Goal: Task Accomplishment & Management: Manage account settings

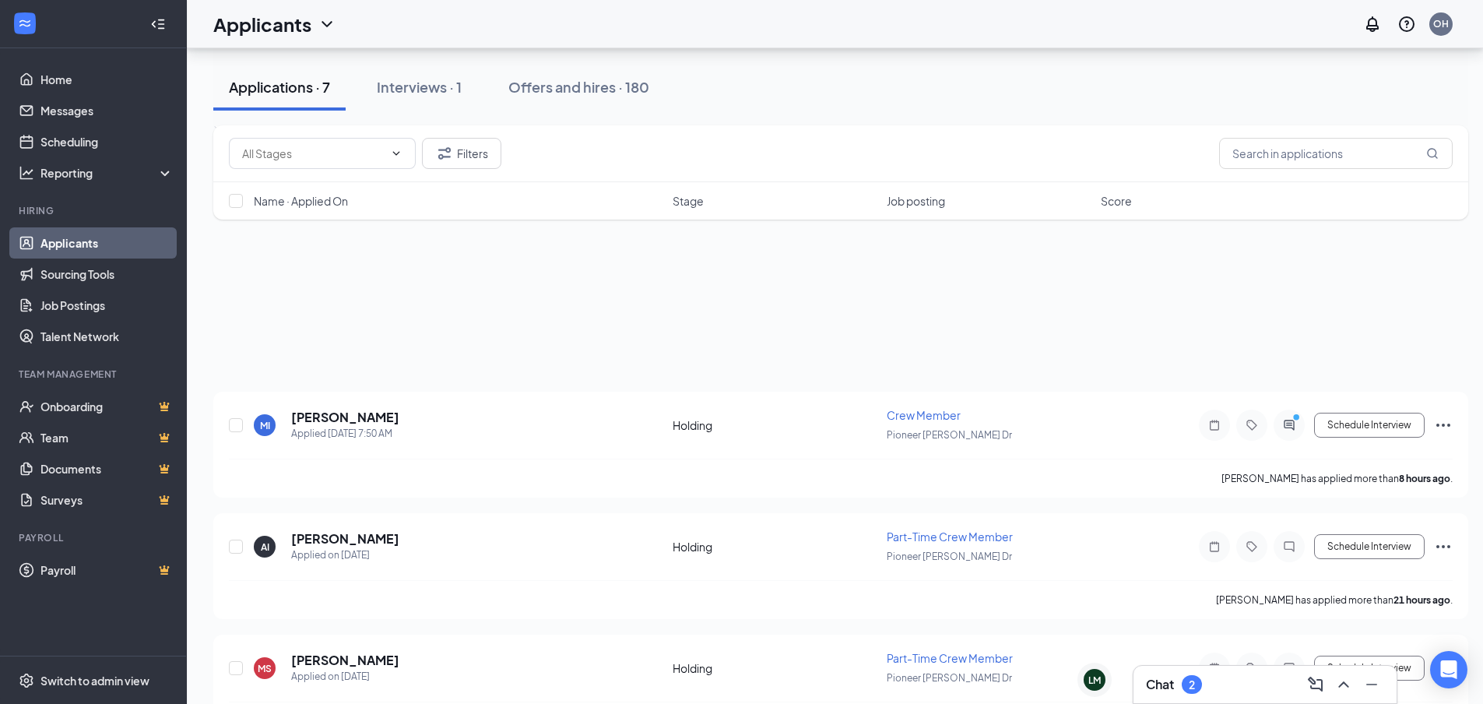
scroll to position [529, 0]
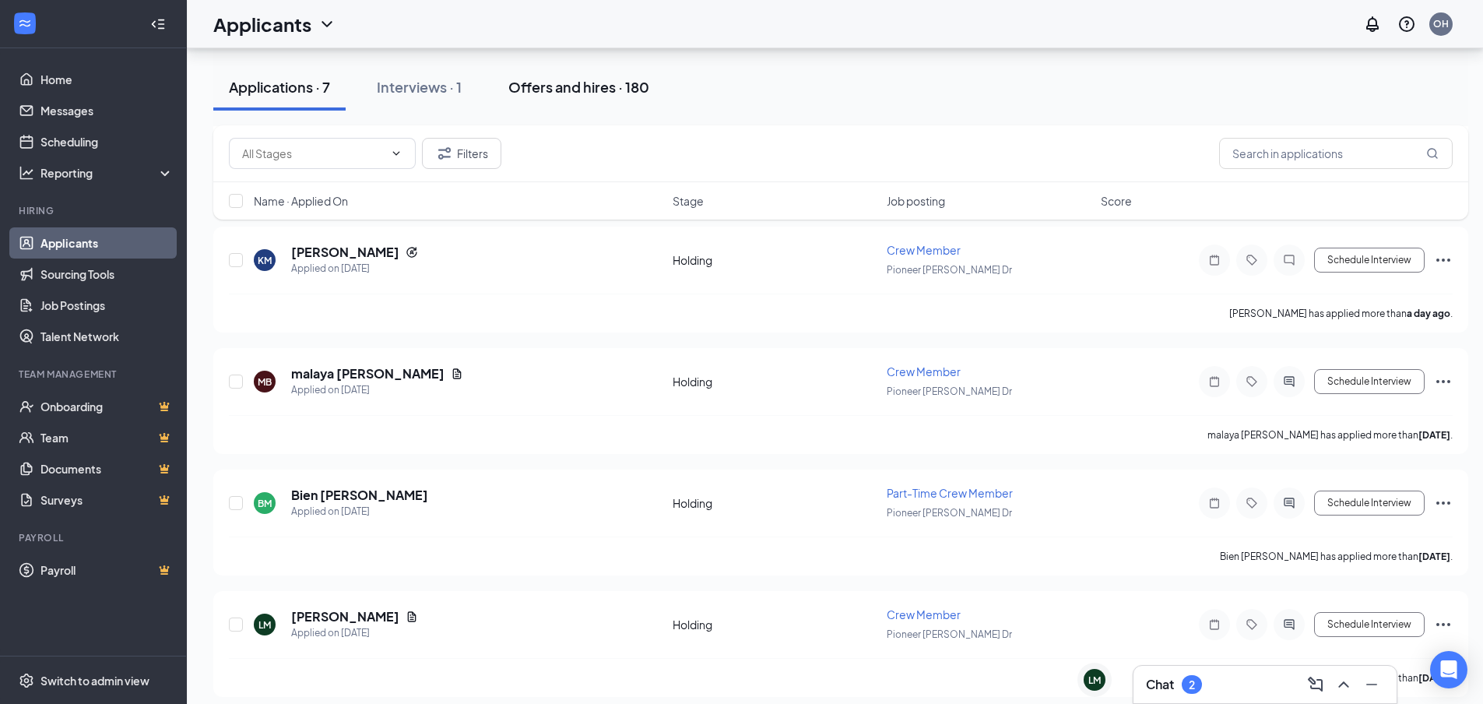
click at [536, 101] on button "Offers and hires · 180" at bounding box center [579, 87] width 172 height 47
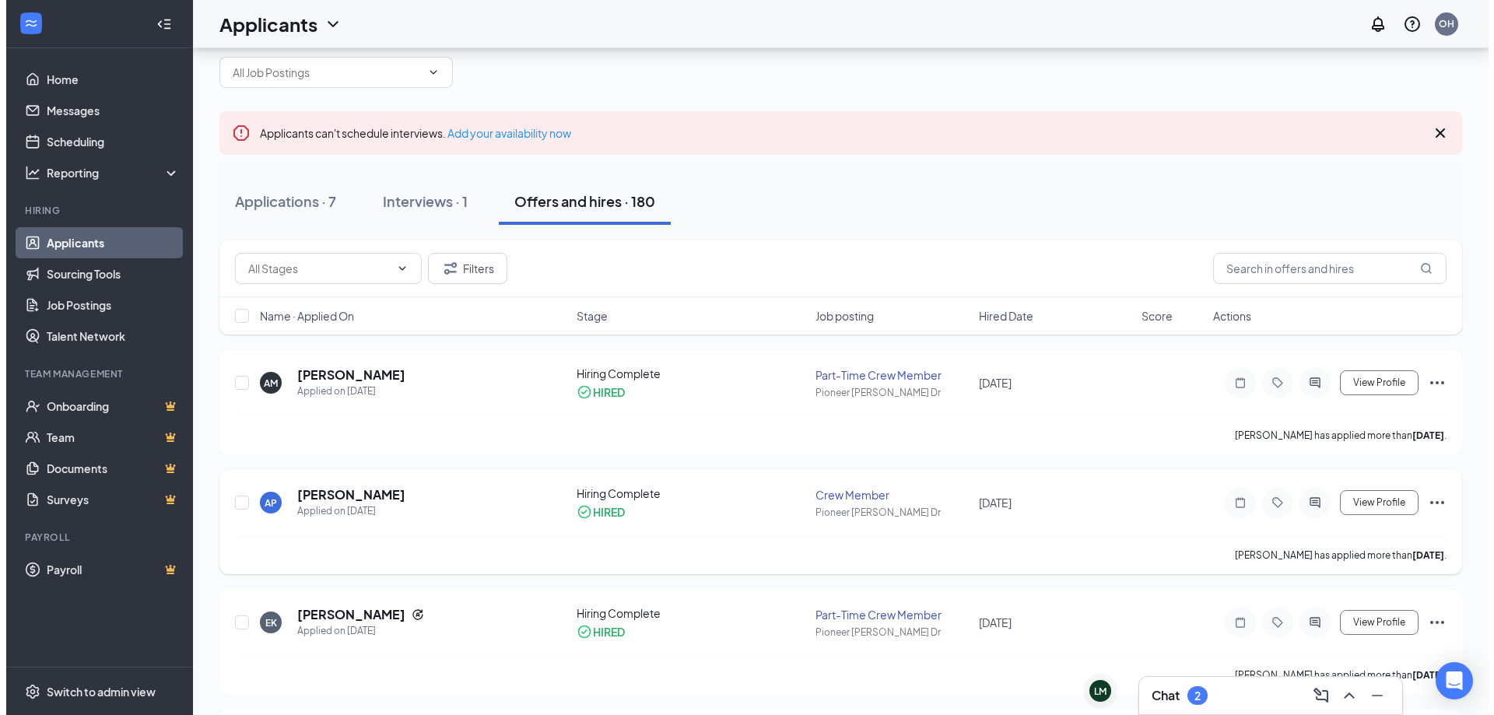
scroll to position [78, 0]
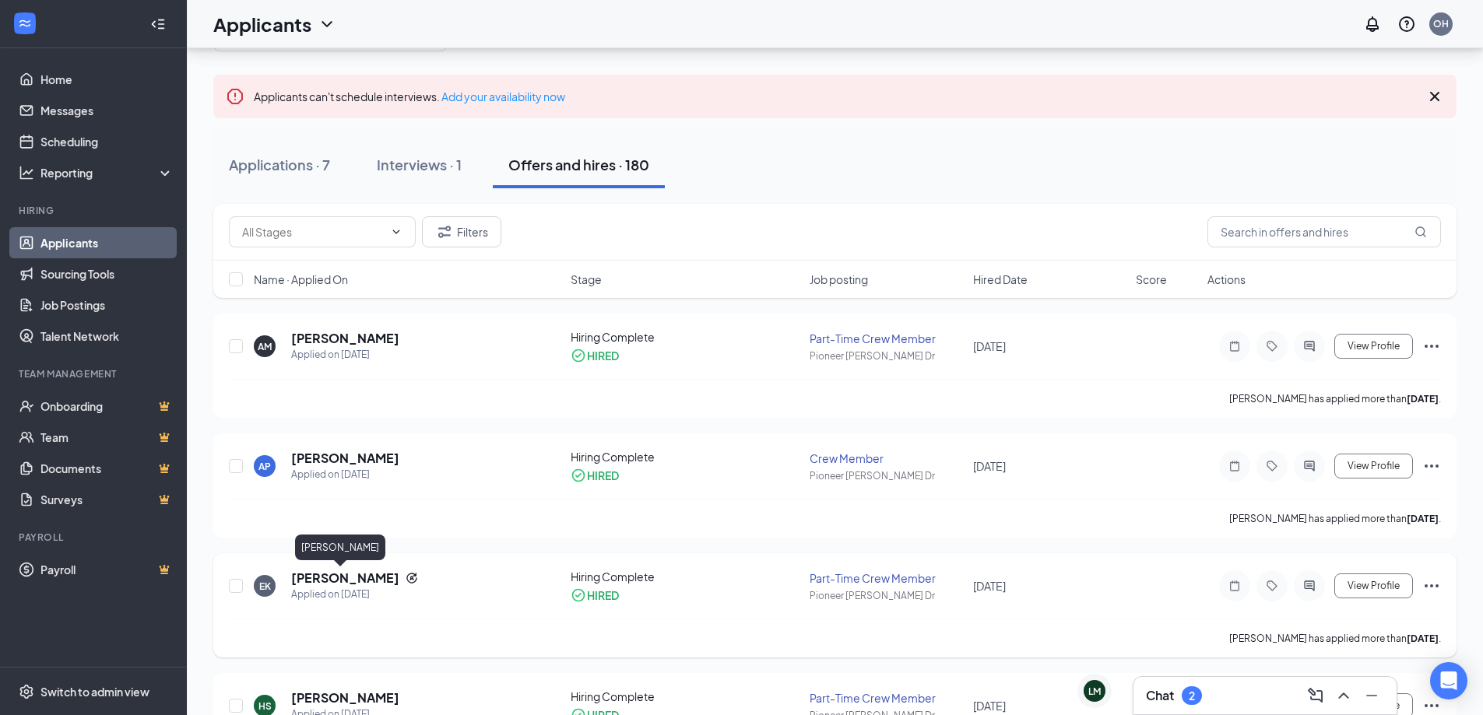
click at [349, 581] on h5 "[PERSON_NAME]" at bounding box center [345, 578] width 108 height 17
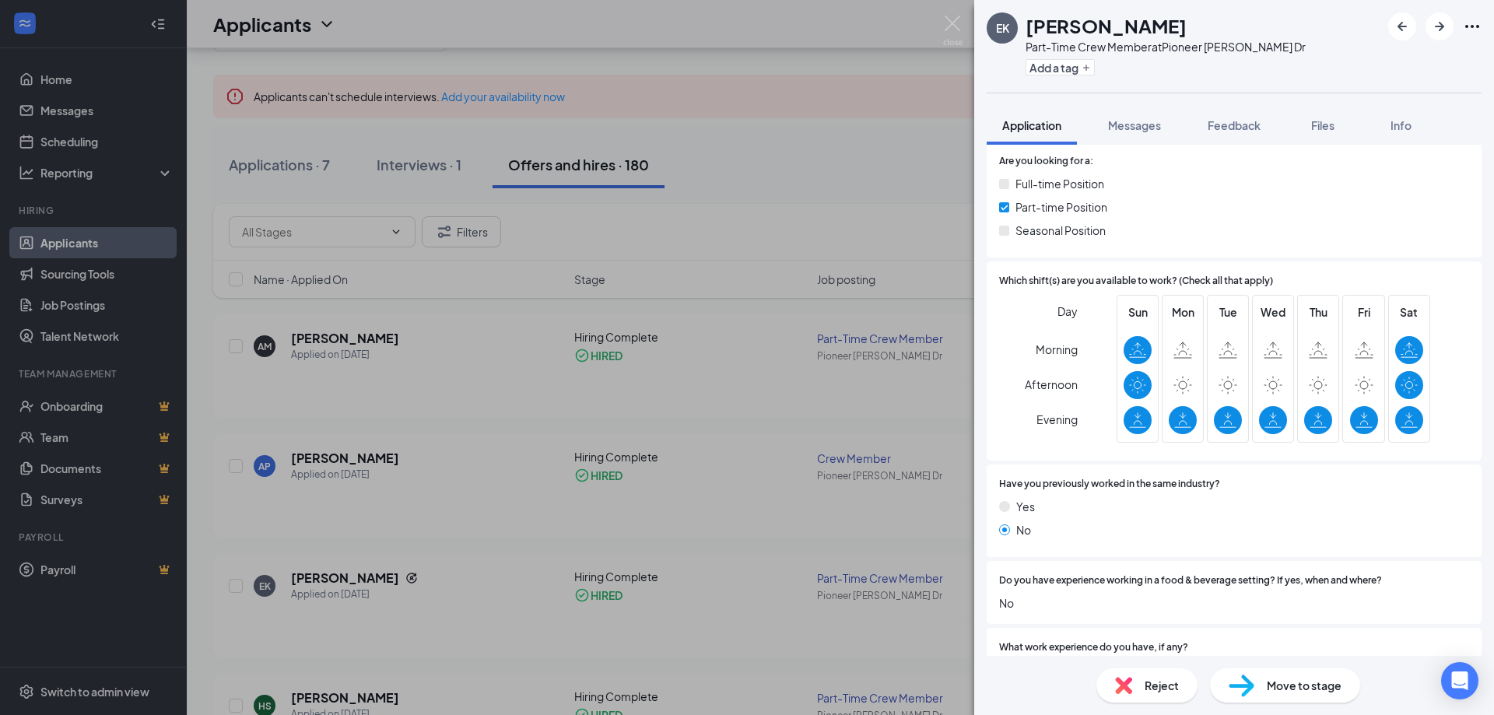
scroll to position [311, 0]
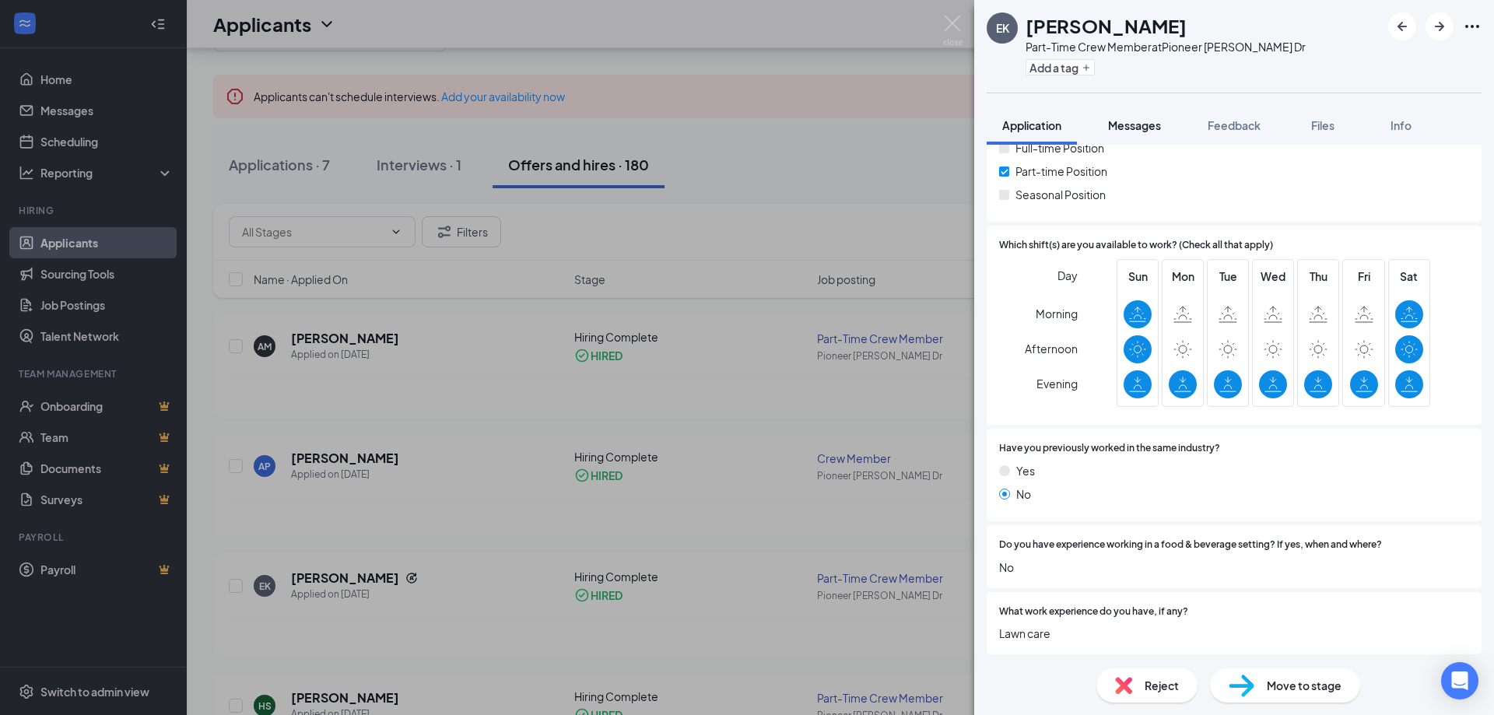
click at [1137, 125] on span "Messages" at bounding box center [1134, 125] width 53 height 14
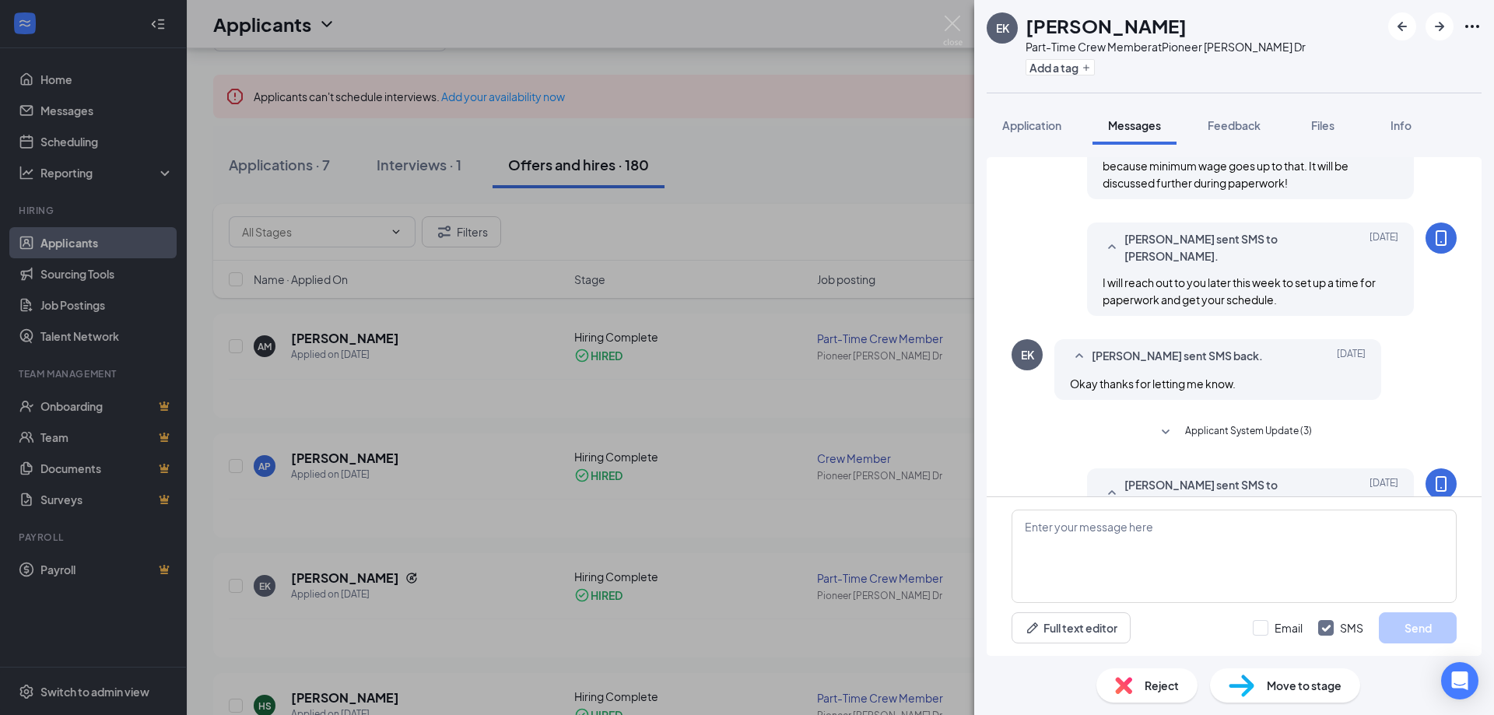
scroll to position [663, 0]
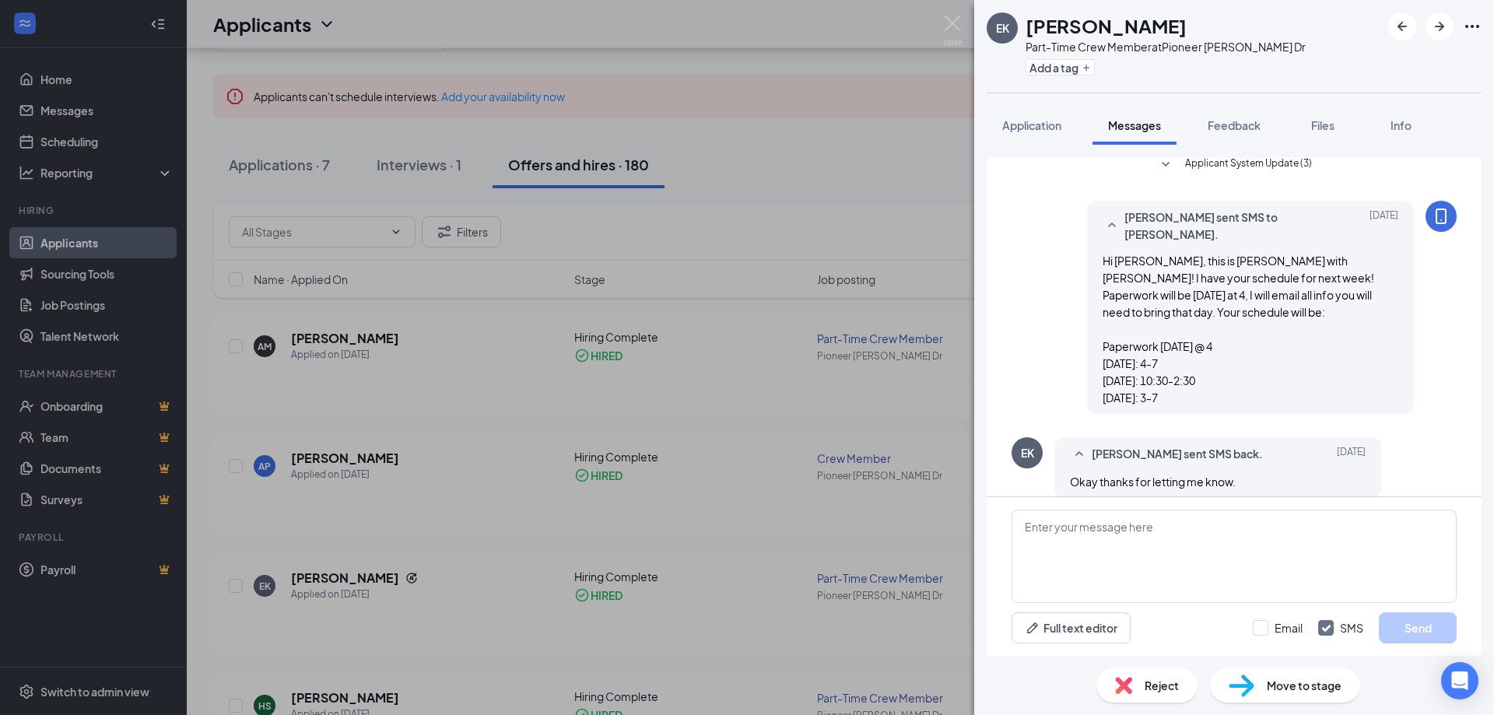
click at [648, 312] on div "EK [PERSON_NAME] Part-Time Crew Member at [GEOGRAPHIC_DATA][PERSON_NAME] Dr Add…" at bounding box center [747, 357] width 1494 height 715
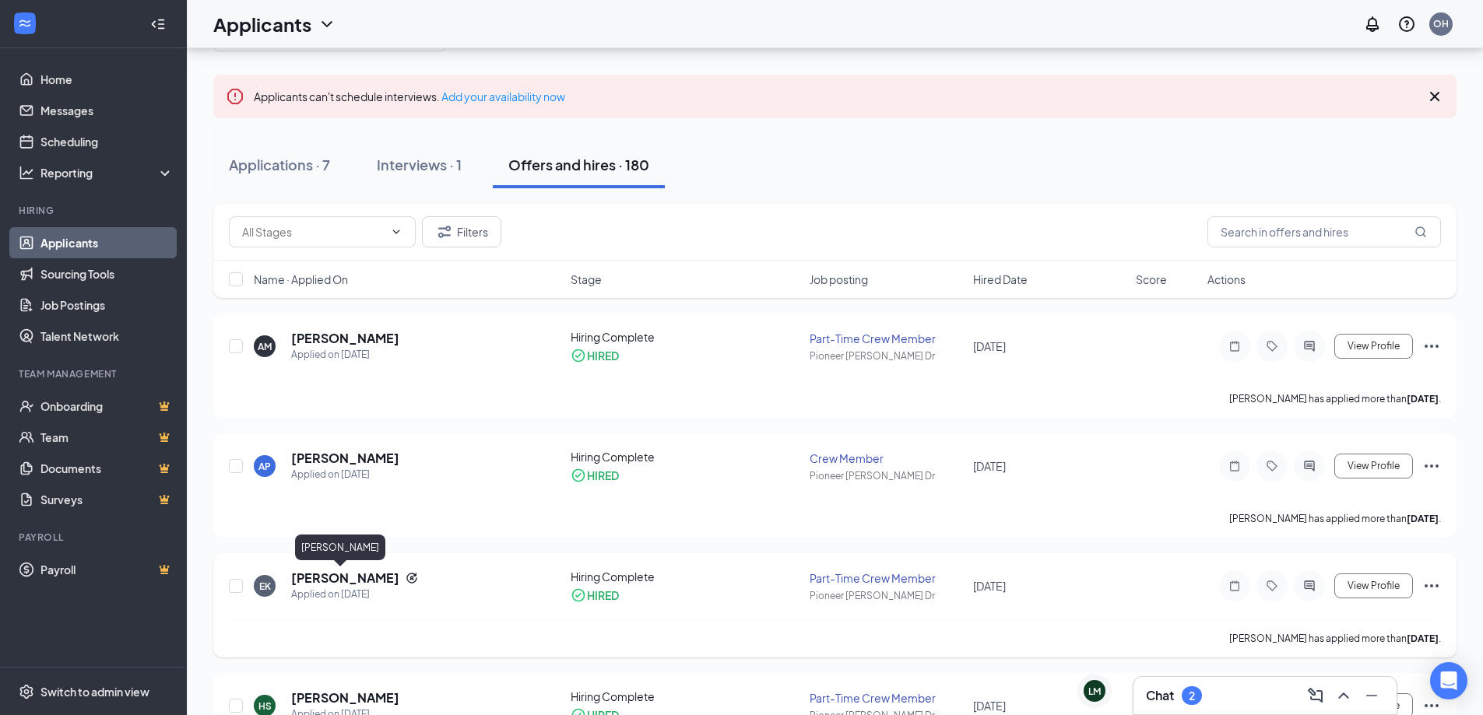
click at [321, 574] on h5 "[PERSON_NAME]" at bounding box center [345, 578] width 108 height 17
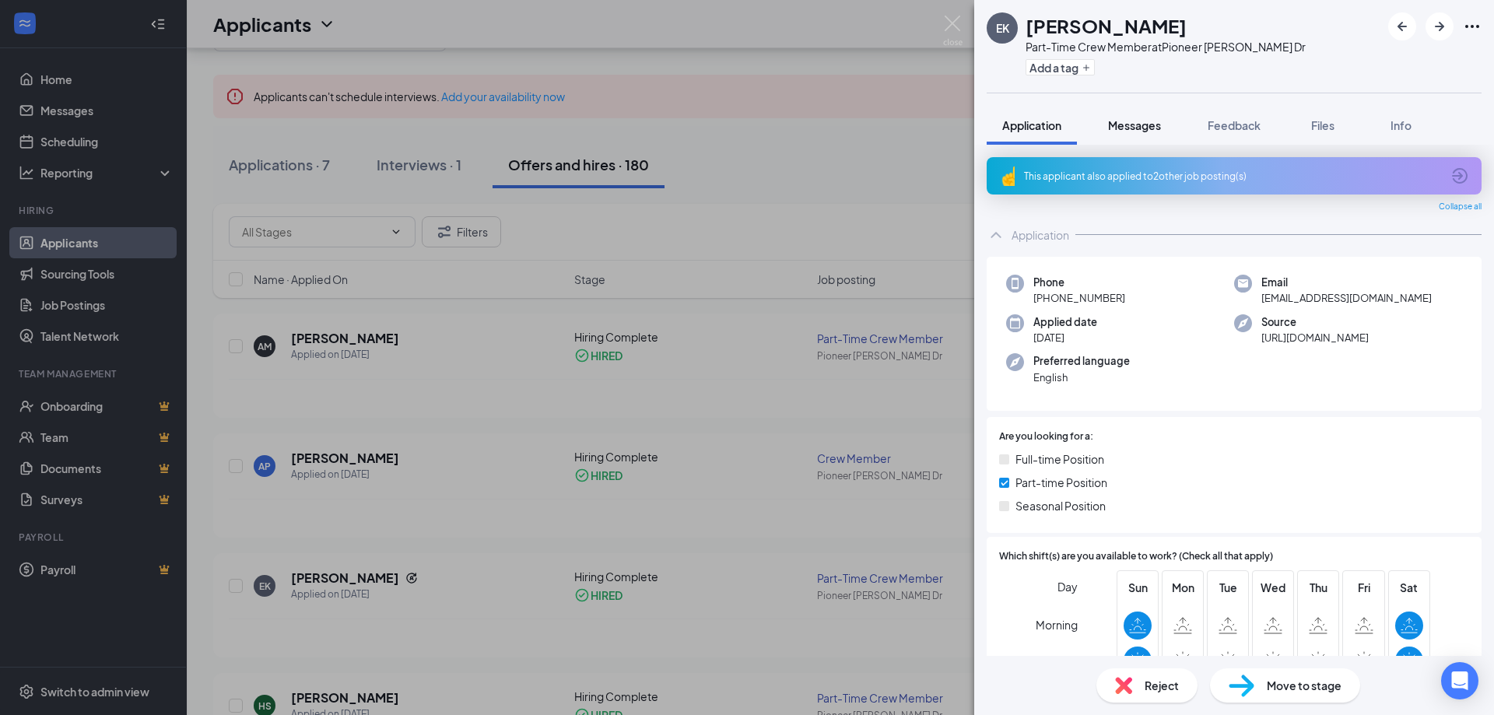
click at [1122, 128] on span "Messages" at bounding box center [1134, 125] width 53 height 14
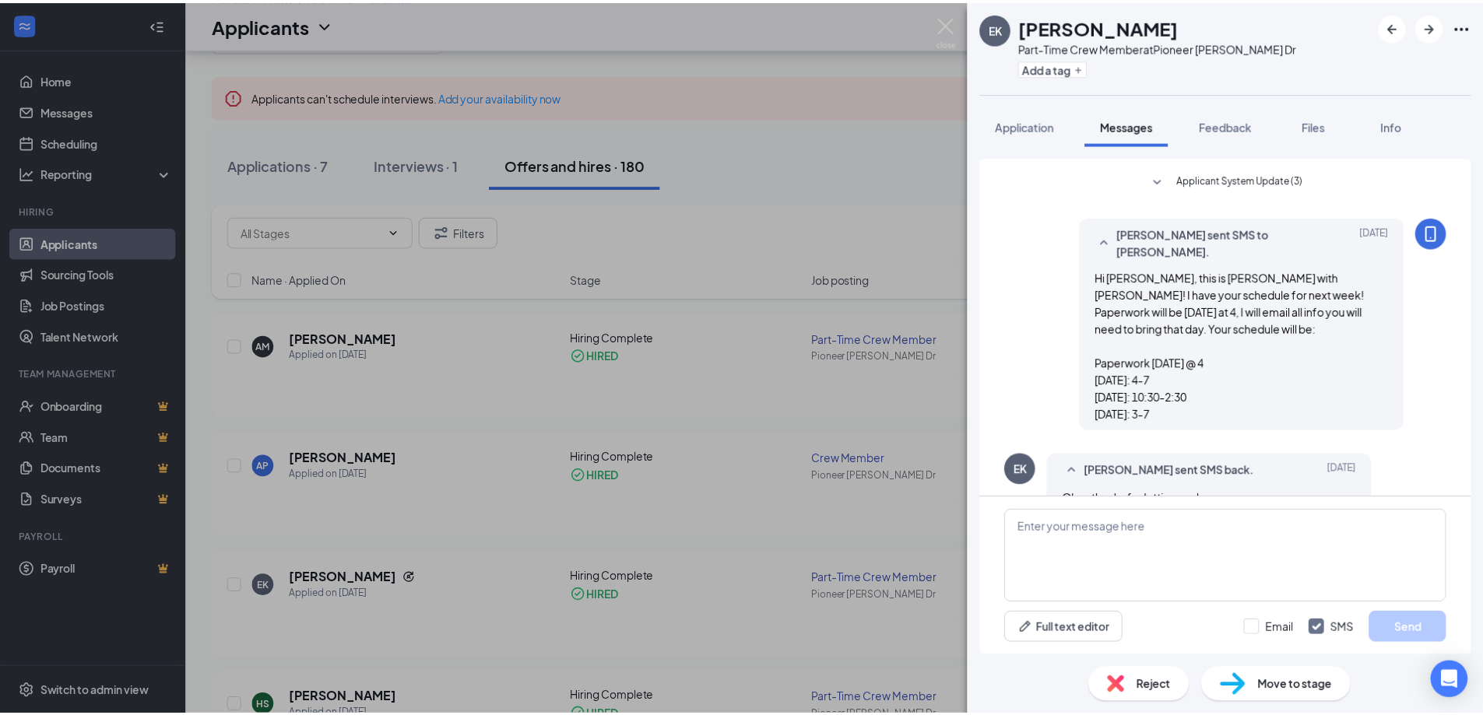
scroll to position [663, 0]
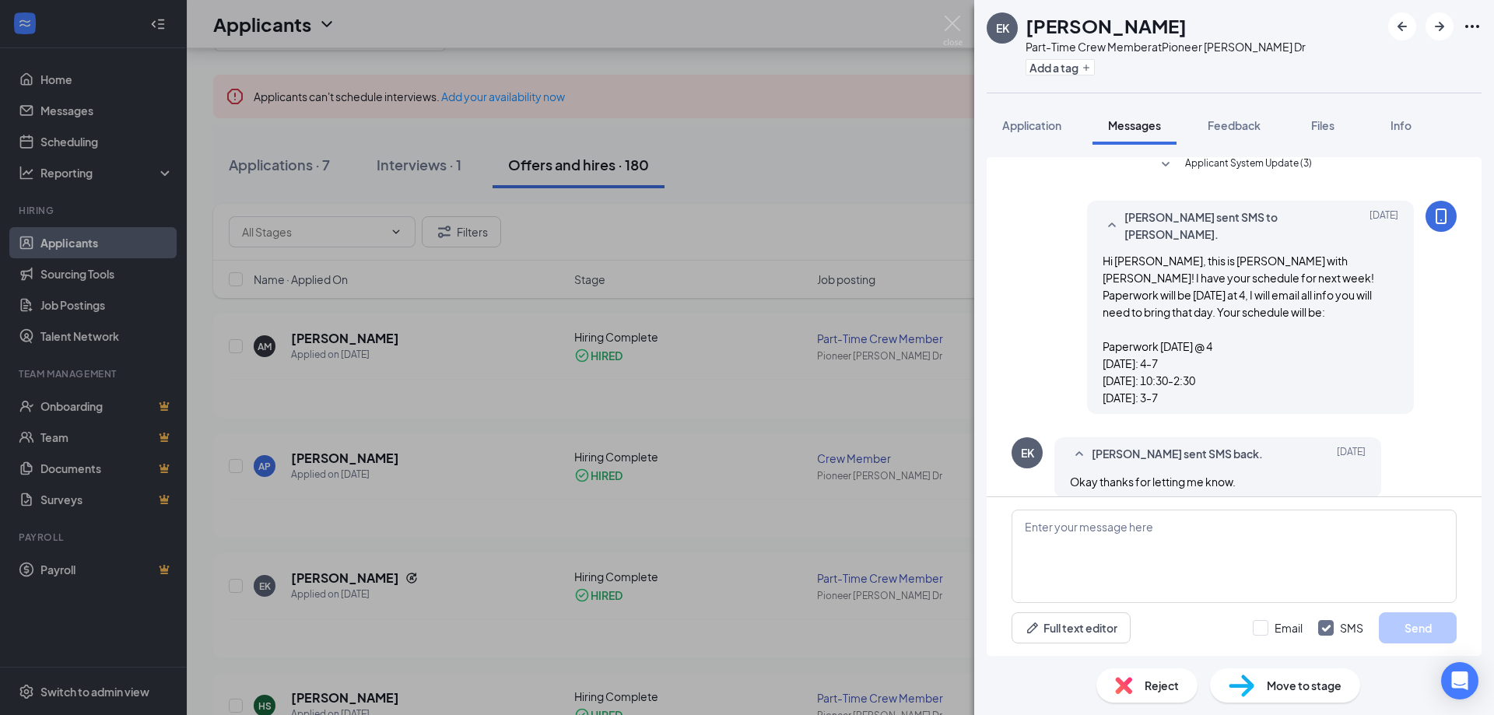
click at [936, 379] on div "EK [PERSON_NAME] Part-Time Crew Member at [GEOGRAPHIC_DATA][PERSON_NAME] Dr Add…" at bounding box center [747, 357] width 1494 height 715
